Goal: Task Accomplishment & Management: Manage account settings

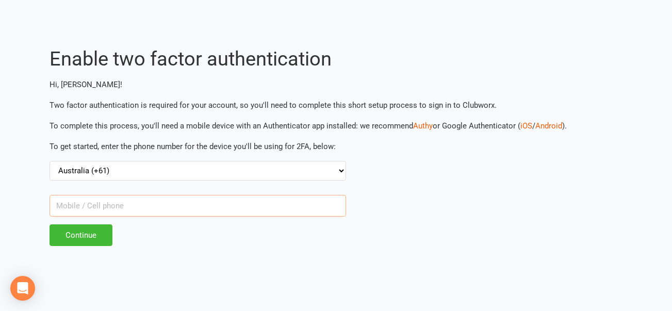
click at [119, 209] on input "text" at bounding box center [198, 206] width 297 height 22
type input "408296670"
click at [86, 234] on input "Continue" at bounding box center [81, 235] width 63 height 22
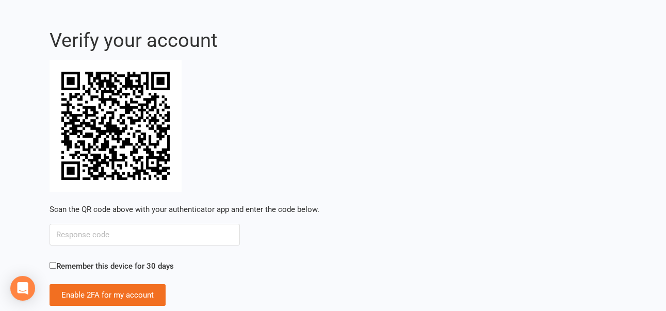
scroll to position [36, 0]
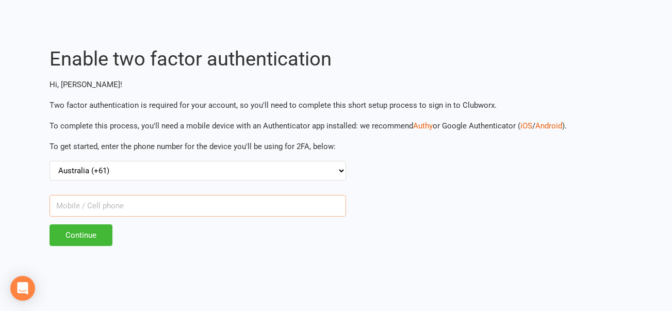
click at [108, 206] on input "text" at bounding box center [198, 206] width 297 height 22
type input "408296670"
click at [84, 232] on input "Continue" at bounding box center [81, 235] width 63 height 22
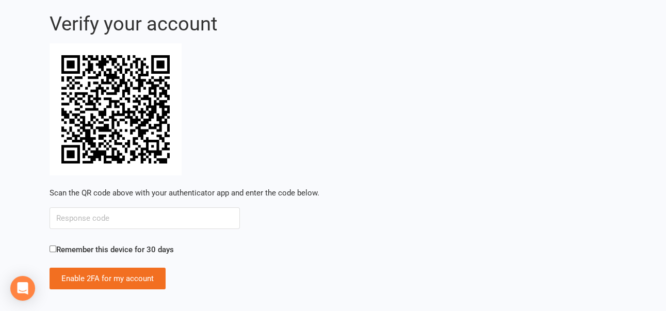
scroll to position [36, 0]
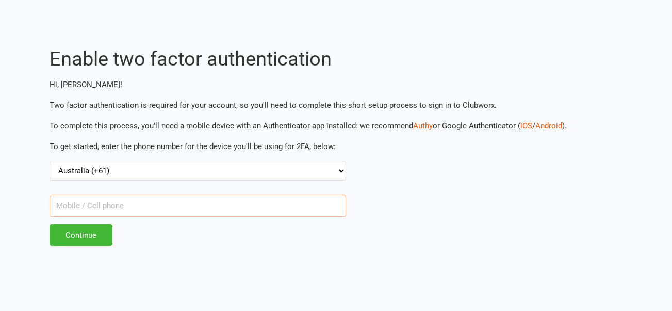
click at [123, 204] on input "text" at bounding box center [198, 206] width 297 height 22
type input "0"
type input "408296670"
click at [93, 232] on input "Continue" at bounding box center [81, 235] width 63 height 22
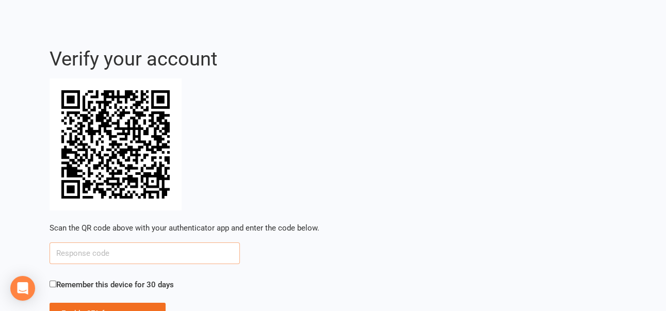
click at [134, 261] on input "text" at bounding box center [145, 253] width 190 height 22
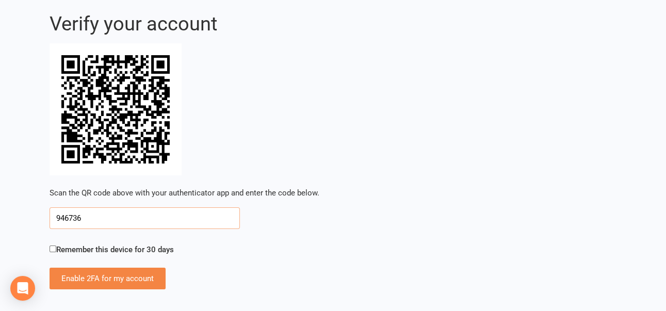
scroll to position [36, 0]
type input "946736"
click at [130, 275] on input "Enable 2FA for my account" at bounding box center [108, 278] width 116 height 22
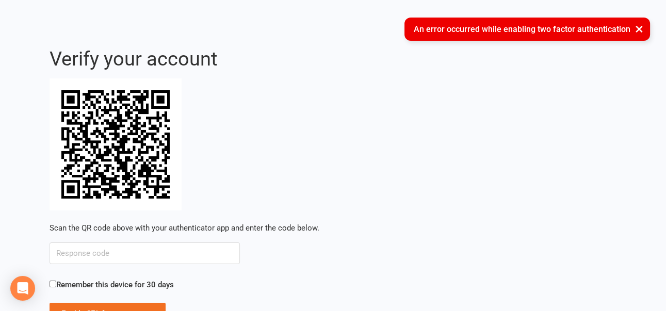
drag, startPoint x: 638, startPoint y: 27, endPoint x: 585, endPoint y: 36, distance: 53.8
click at [638, 27] on button "×" at bounding box center [639, 29] width 19 height 22
click at [641, 27] on button "×" at bounding box center [639, 29] width 19 height 22
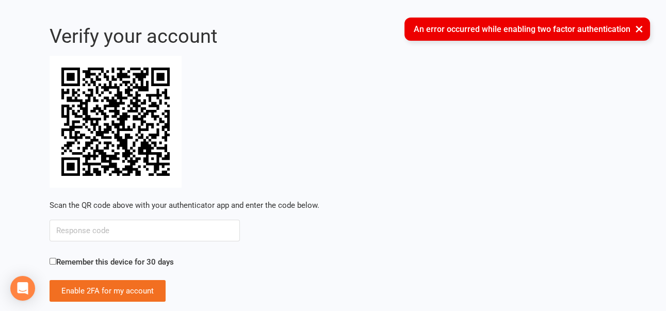
scroll to position [36, 0]
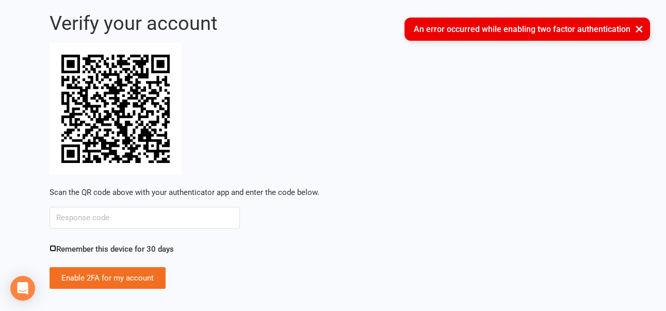
click at [52, 248] on input "Remember this device for 30 days" at bounding box center [53, 248] width 7 height 7
checkbox input "true"
click at [85, 215] on input "text" at bounding box center [145, 218] width 190 height 22
type input "8855486"
click at [54, 248] on input "Remember this device for 30 days" at bounding box center [53, 248] width 7 height 7
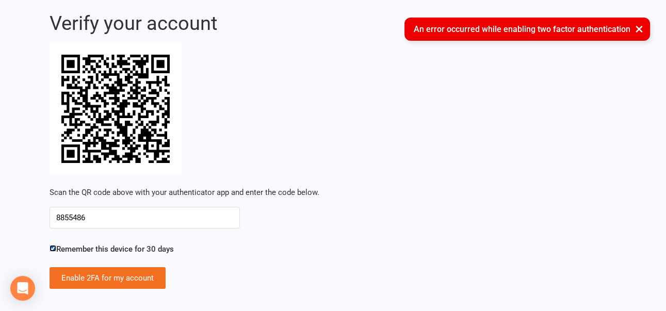
checkbox input "false"
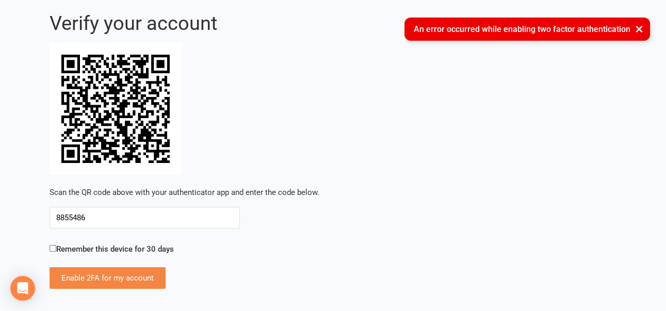
click at [112, 276] on input "Enable 2FA for my account" at bounding box center [108, 278] width 116 height 22
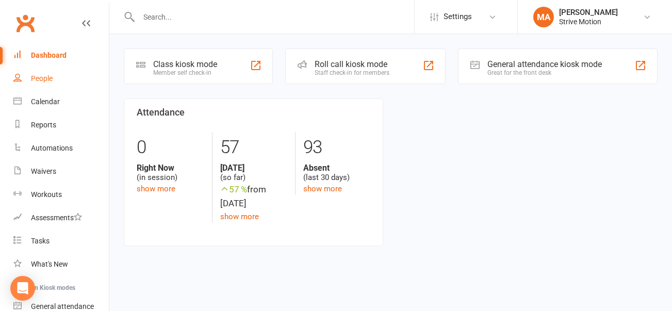
click at [44, 78] on div "People" at bounding box center [42, 78] width 22 height 8
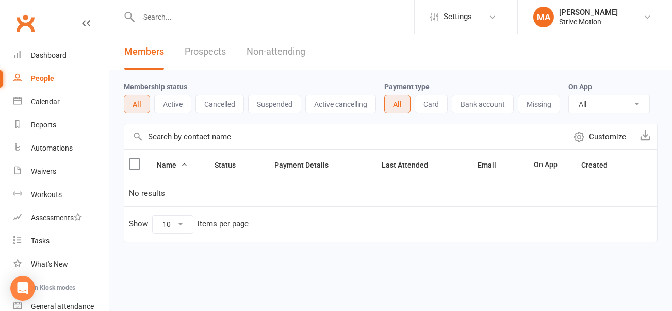
click at [177, 103] on button "Active" at bounding box center [172, 104] width 37 height 19
click at [222, 100] on button "Cancelled" at bounding box center [220, 104] width 48 height 19
click at [47, 100] on div "Calendar" at bounding box center [45, 102] width 29 height 8
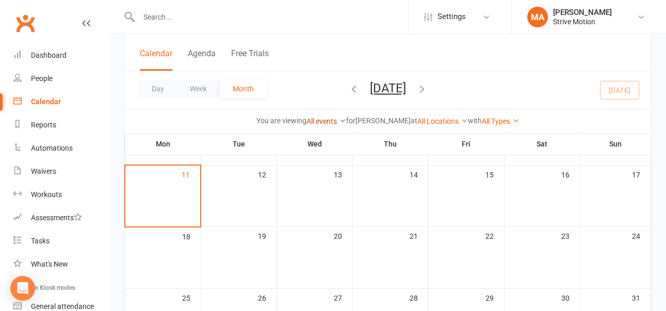
scroll to position [165, 0]
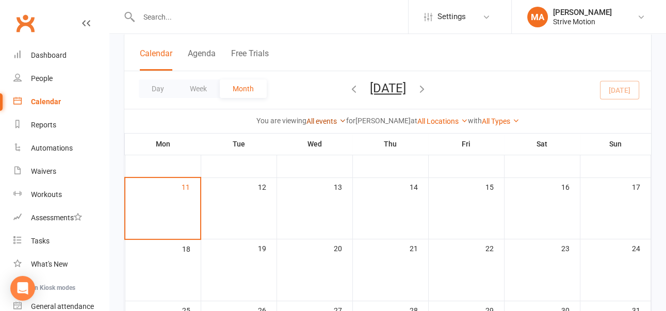
click at [325, 121] on link "All events" at bounding box center [326, 121] width 40 height 8
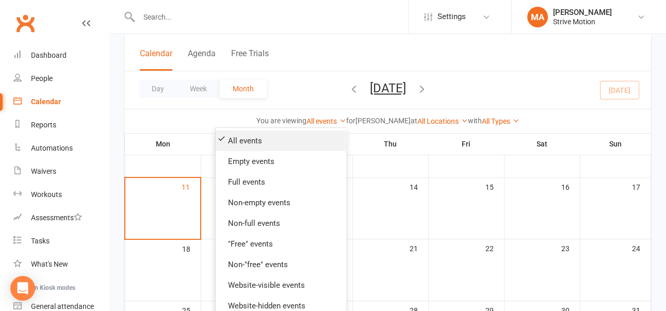
click at [250, 138] on link "All events" at bounding box center [281, 141] width 130 height 21
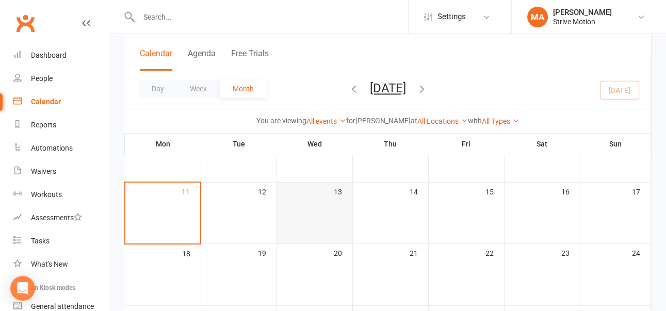
scroll to position [101, 0]
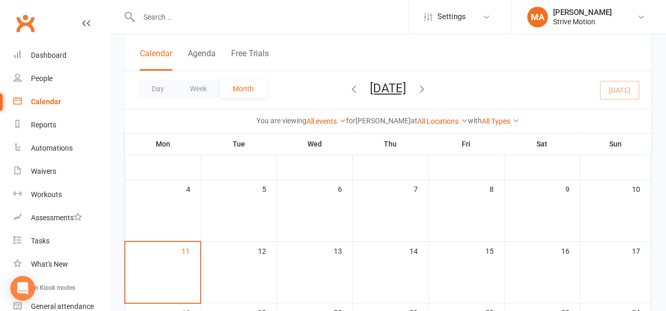
click at [239, 85] on button "Month" at bounding box center [243, 88] width 47 height 19
click at [348, 87] on icon "button" at bounding box center [353, 88] width 11 height 11
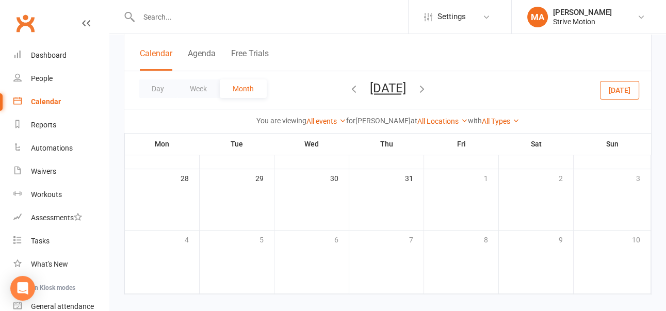
scroll to position [307, 0]
click at [40, 73] on link "People" at bounding box center [60, 78] width 95 height 23
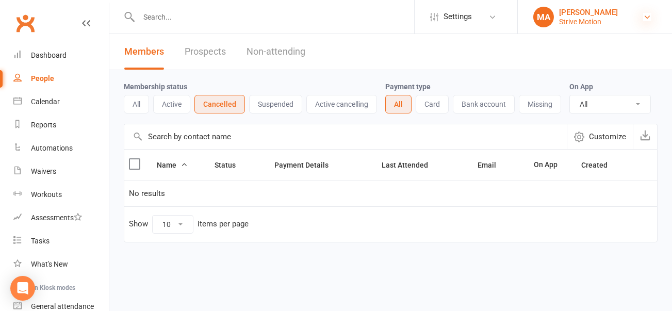
click at [646, 13] on icon at bounding box center [647, 17] width 8 height 8
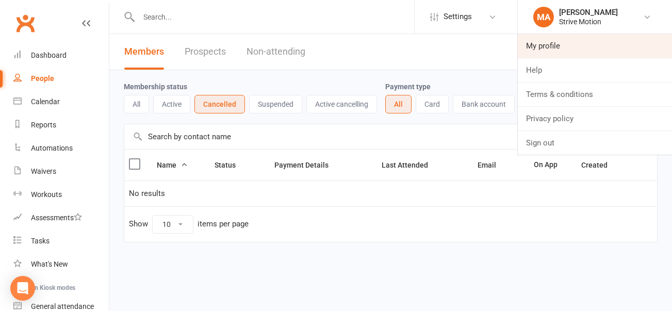
click at [554, 46] on link "My profile" at bounding box center [595, 46] width 154 height 24
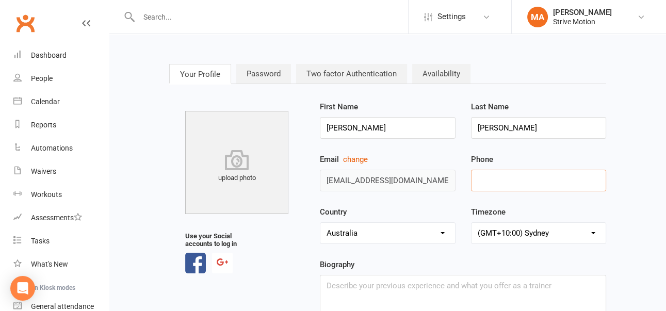
click at [498, 177] on input "tel" at bounding box center [538, 181] width 135 height 22
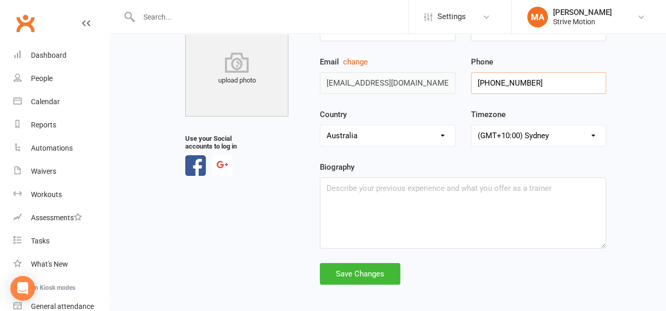
scroll to position [101, 0]
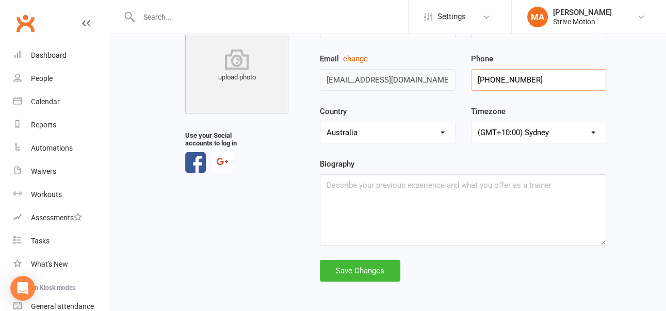
type input "+61408296670"
click at [338, 187] on textarea at bounding box center [463, 209] width 286 height 71
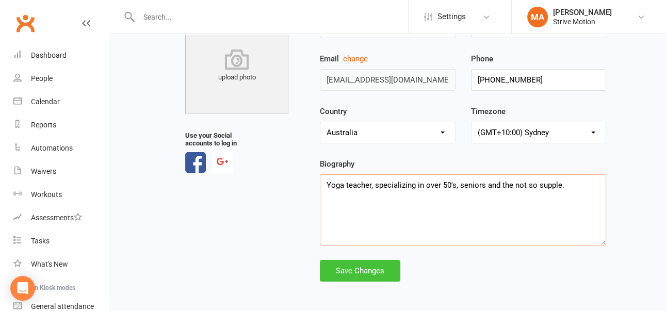
type textarea "Yoga teacher, specializing in over 50's, seniors and the not so supple."
click at [372, 270] on div "Save Changes" at bounding box center [360, 271] width 80 height 22
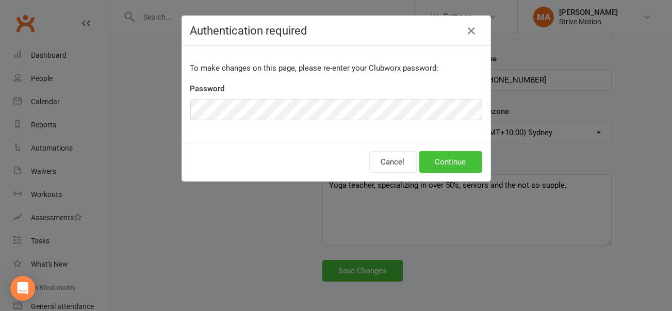
click at [432, 152] on button "Continue" at bounding box center [450, 162] width 63 height 22
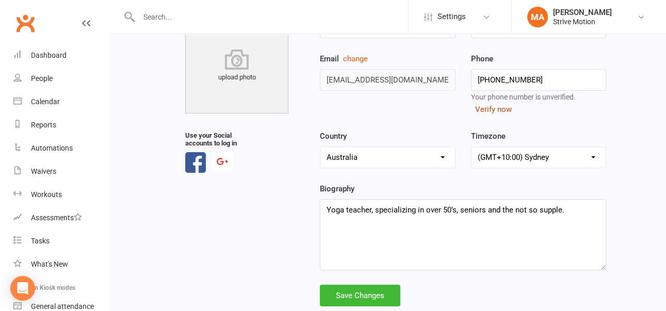
click at [491, 107] on button "Verify now" at bounding box center [493, 109] width 37 height 12
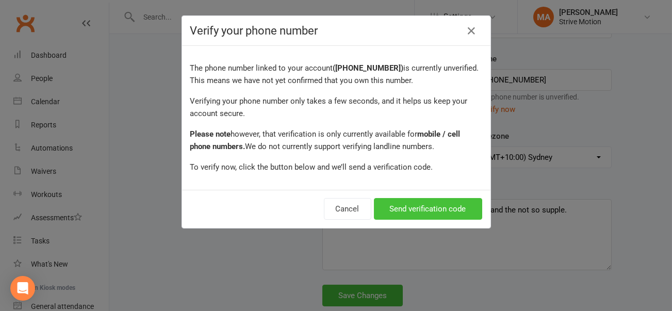
click at [428, 206] on button "Send verification code" at bounding box center [428, 209] width 108 height 22
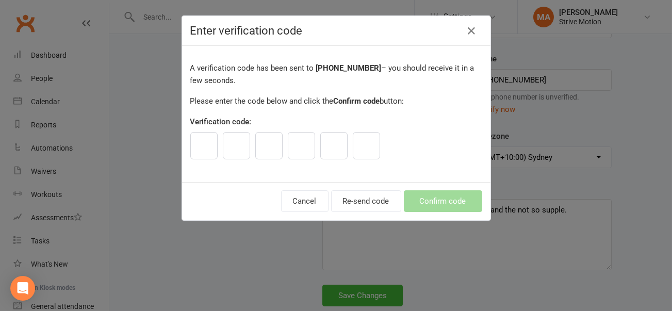
type input "0"
type input "6"
type input "2"
type input "7"
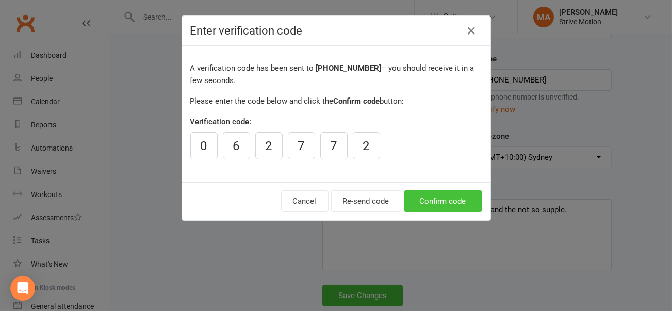
type input "2"
click at [442, 195] on button "Confirm code" at bounding box center [443, 201] width 78 height 22
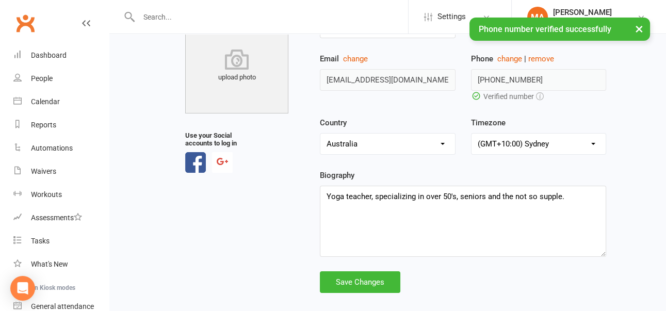
click at [638, 27] on button "×" at bounding box center [639, 29] width 19 height 22
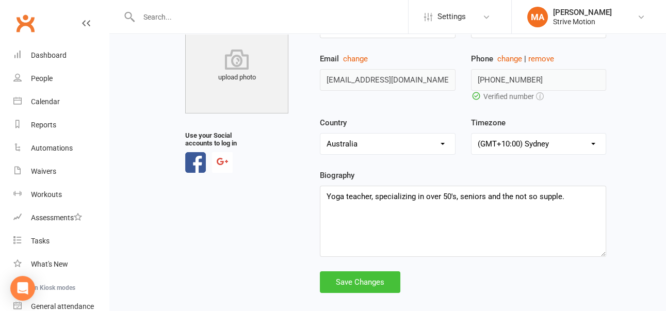
click at [366, 278] on div "Save Changes" at bounding box center [360, 282] width 80 height 22
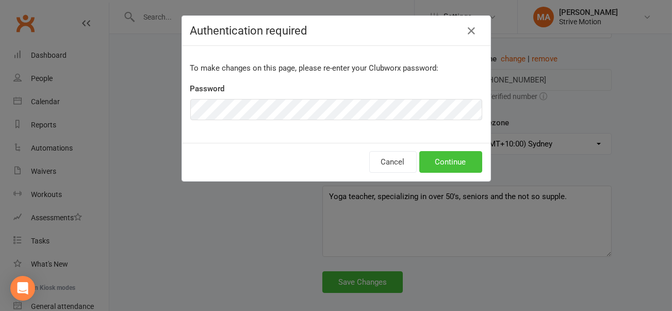
click at [448, 161] on button "Continue" at bounding box center [450, 162] width 63 height 22
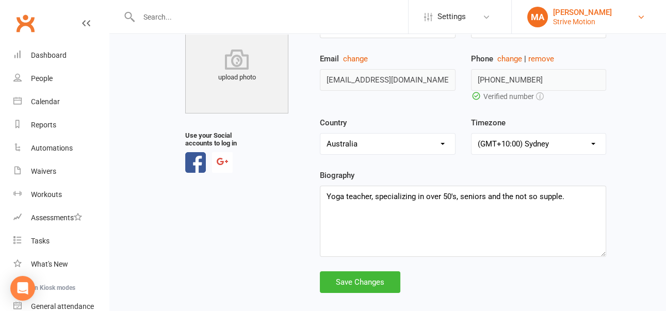
click at [641, 27] on link "MA Mary Abraham Strive Motion" at bounding box center [588, 17] width 123 height 21
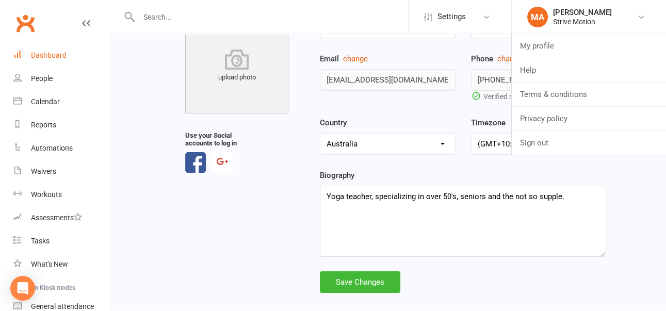
click at [52, 51] on div "Dashboard" at bounding box center [49, 55] width 36 height 8
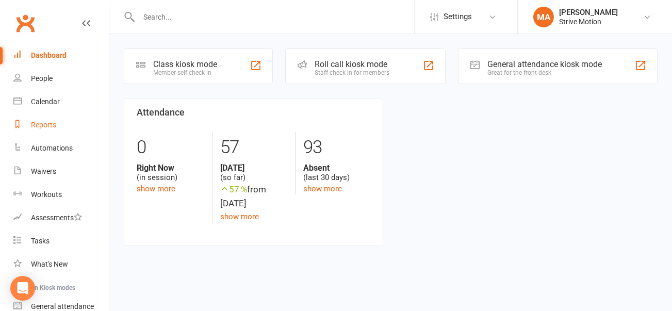
click at [48, 121] on div "Reports" at bounding box center [43, 125] width 25 height 8
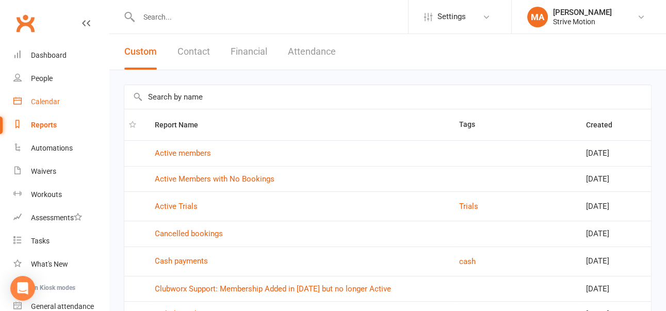
click at [36, 98] on div "Calendar" at bounding box center [45, 102] width 29 height 8
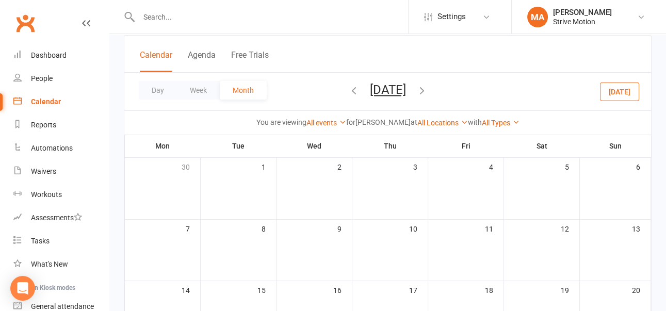
scroll to position [19, 0]
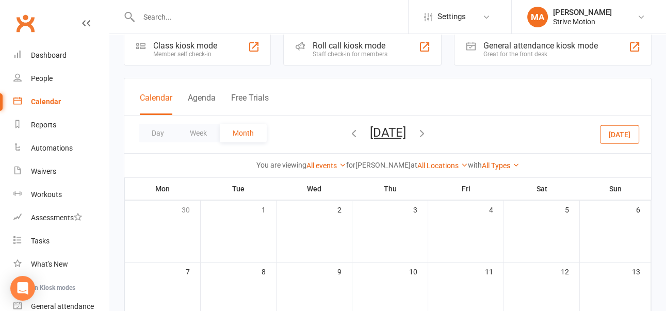
click at [428, 131] on icon "button" at bounding box center [421, 132] width 11 height 11
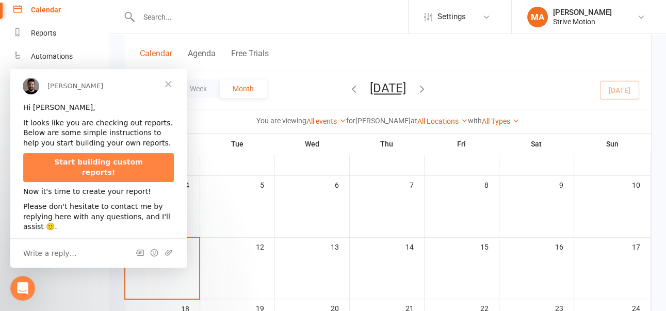
scroll to position [101, 0]
click at [166, 85] on span "Close" at bounding box center [168, 83] width 37 height 37
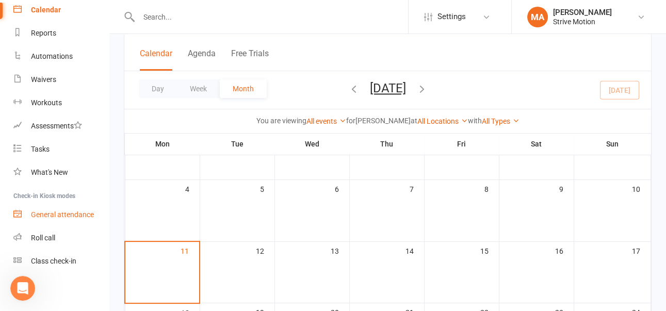
click at [80, 213] on div "General attendance" at bounding box center [62, 214] width 63 height 8
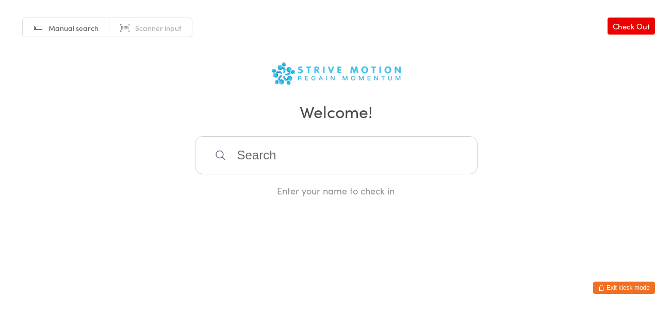
click at [286, 160] on input "search" at bounding box center [336, 155] width 283 height 38
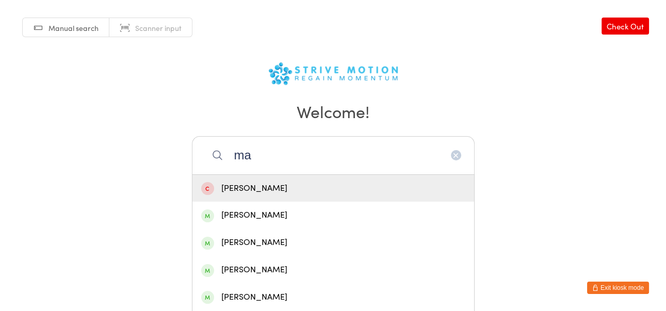
type input "m"
click at [282, 157] on input "mary abrhama" at bounding box center [333, 155] width 283 height 38
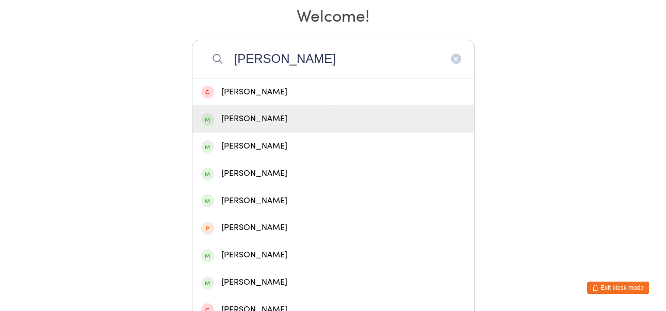
scroll to position [110, 0]
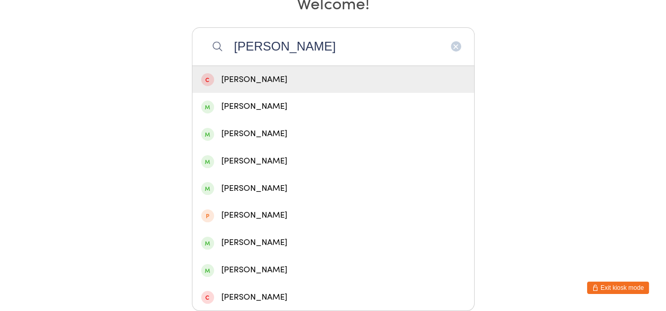
click at [331, 47] on input "mary abrahama" at bounding box center [333, 46] width 283 height 38
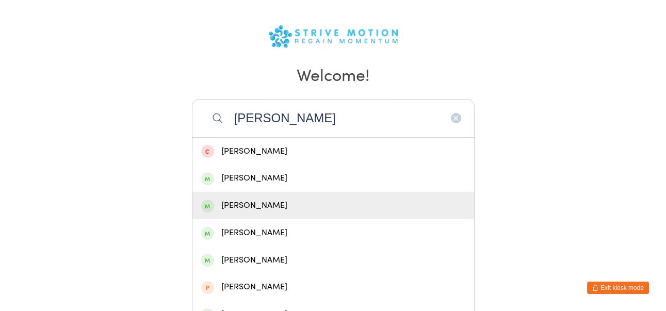
scroll to position [124, 0]
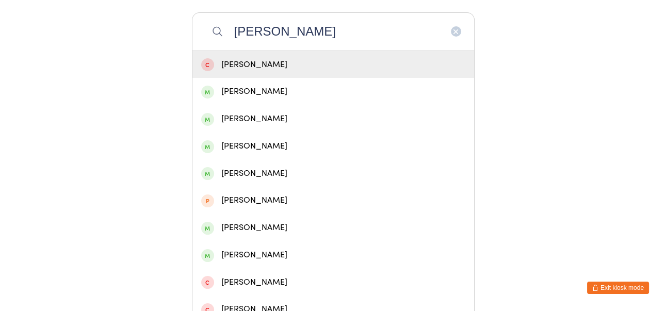
type input "mary abraham"
click at [456, 31] on icon "button" at bounding box center [456, 31] width 8 height 8
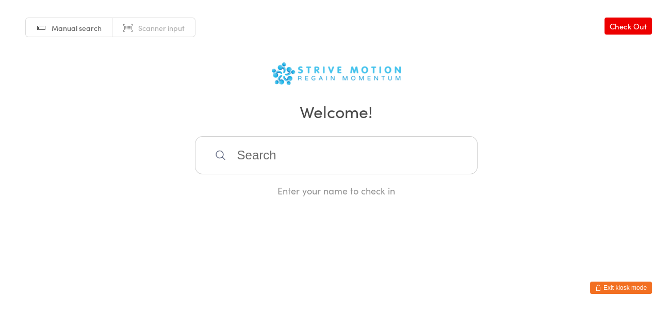
scroll to position [0, 0]
click at [631, 287] on button "Exit kiosk mode" at bounding box center [624, 288] width 62 height 12
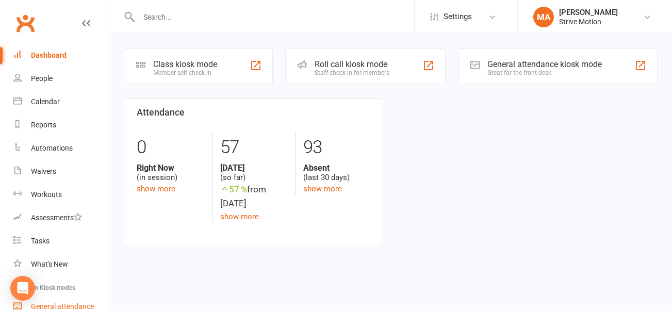
click at [69, 303] on div "General attendance" at bounding box center [62, 306] width 63 height 8
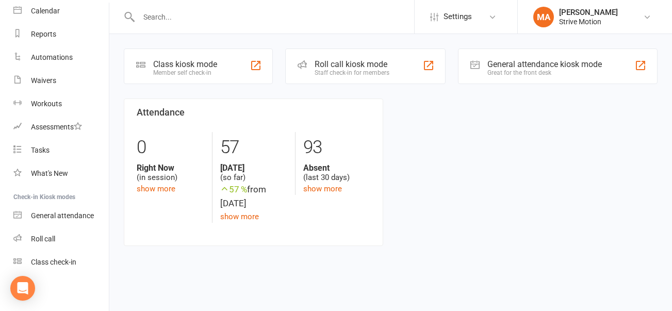
scroll to position [92, 0]
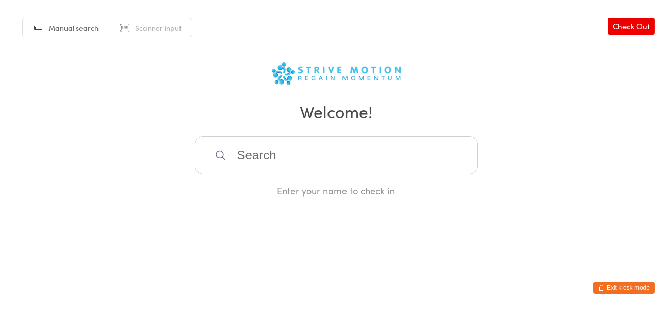
click at [639, 284] on button "Exit kiosk mode" at bounding box center [624, 288] width 62 height 12
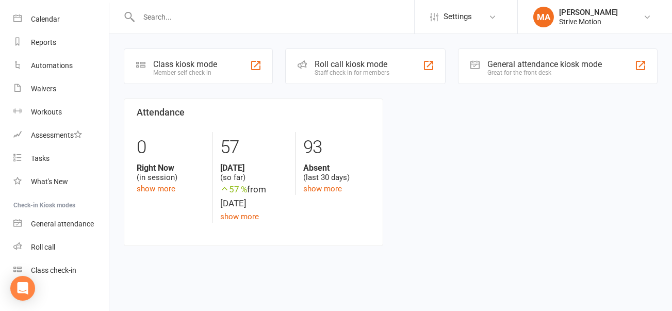
scroll to position [92, 0]
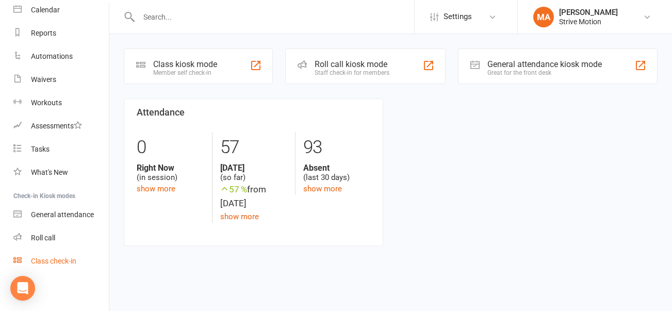
click at [58, 258] on div "Class check-in" at bounding box center [53, 261] width 45 height 8
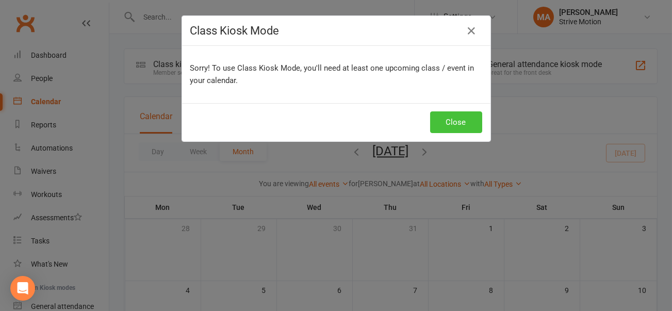
click at [463, 116] on button "Close" at bounding box center [456, 122] width 52 height 22
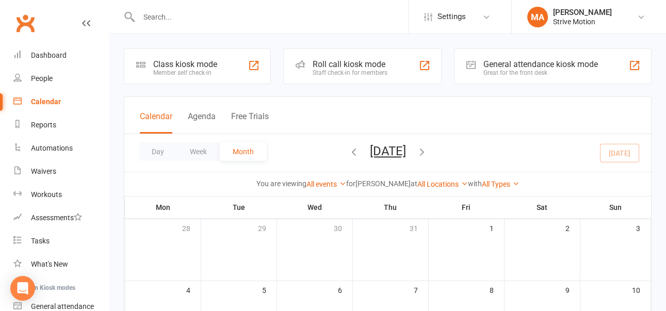
scroll to position [92, 0]
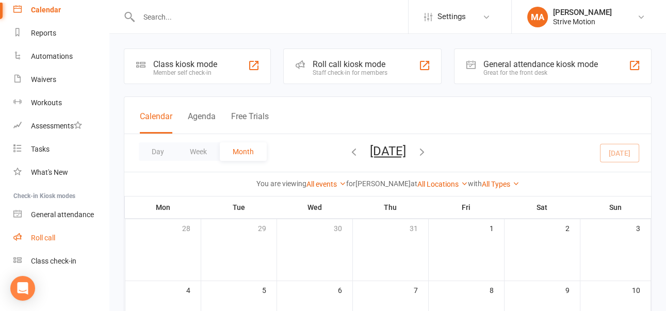
click at [46, 235] on div "Roll call" at bounding box center [43, 238] width 24 height 8
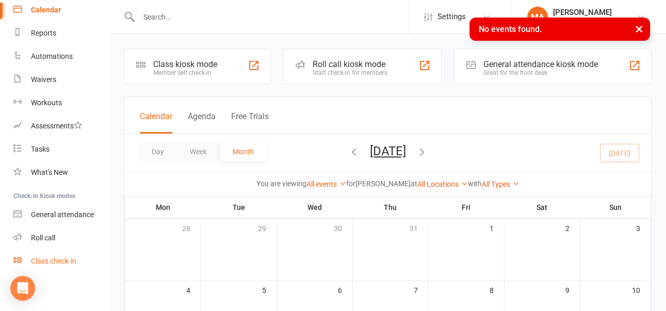
click at [52, 261] on div "Class check-in" at bounding box center [53, 261] width 45 height 8
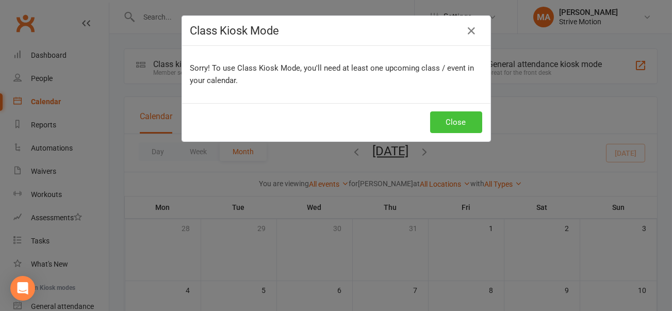
click at [446, 118] on button "Close" at bounding box center [456, 122] width 52 height 22
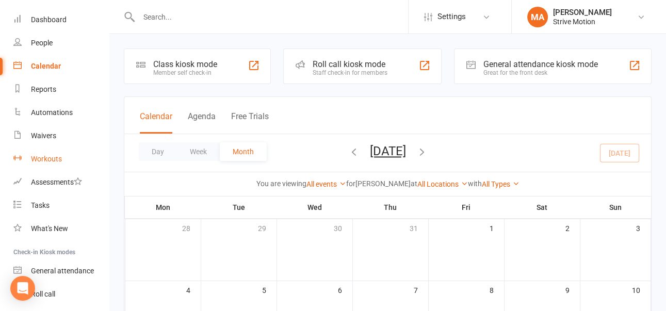
scroll to position [92, 0]
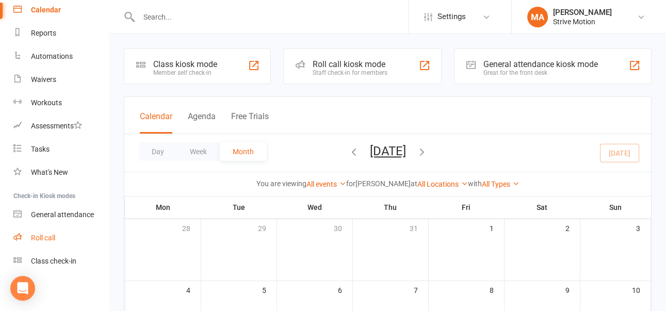
click at [49, 235] on div "Roll call" at bounding box center [43, 238] width 24 height 8
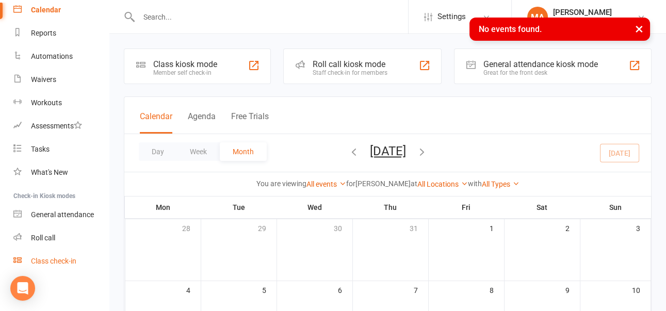
click at [55, 260] on div "Class check-in" at bounding box center [53, 261] width 45 height 8
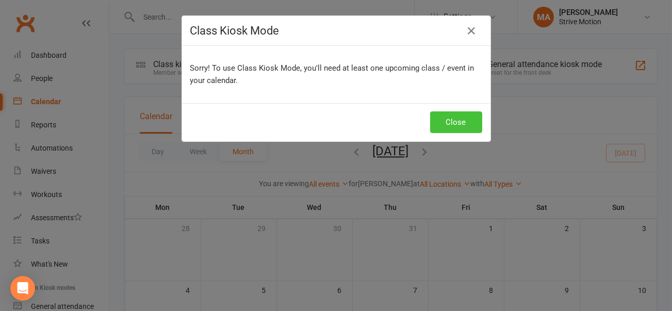
click at [461, 122] on button "Close" at bounding box center [456, 122] width 52 height 22
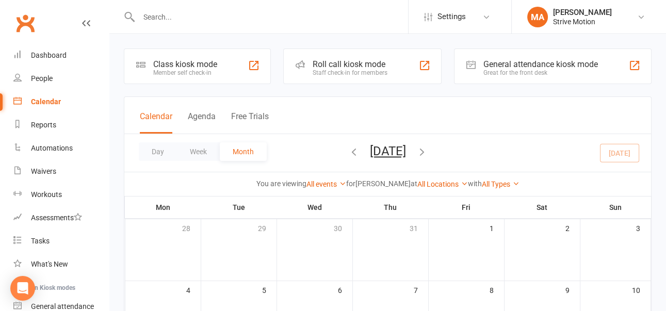
click at [48, 100] on div "Calendar" at bounding box center [46, 102] width 30 height 8
click at [46, 74] on div "People" at bounding box center [42, 78] width 22 height 8
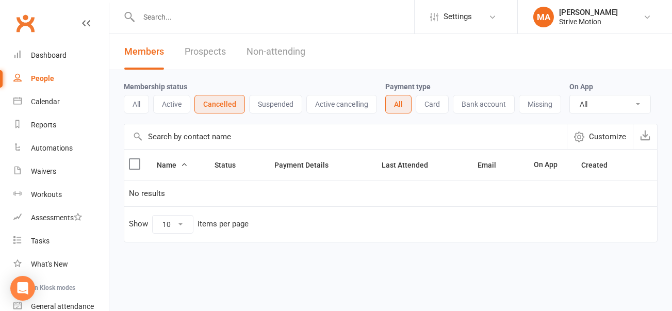
click at [138, 101] on button "All" at bounding box center [136, 104] width 25 height 19
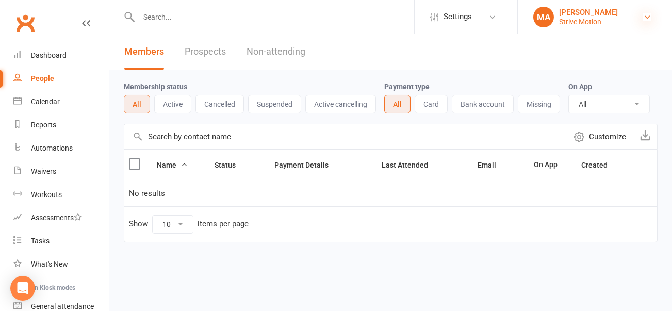
click at [648, 14] on icon at bounding box center [647, 17] width 8 height 8
